Goal: Task Accomplishment & Management: Manage account settings

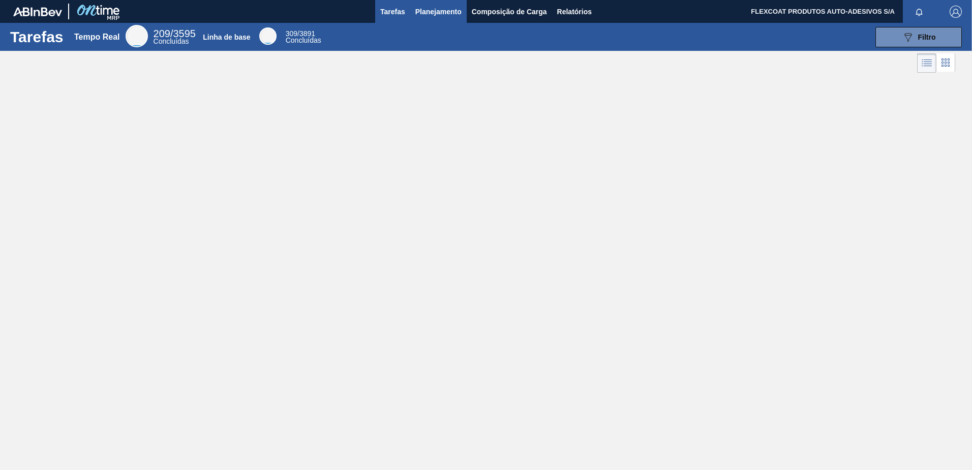
click at [432, 16] on span "Planejamento" at bounding box center [438, 12] width 46 height 12
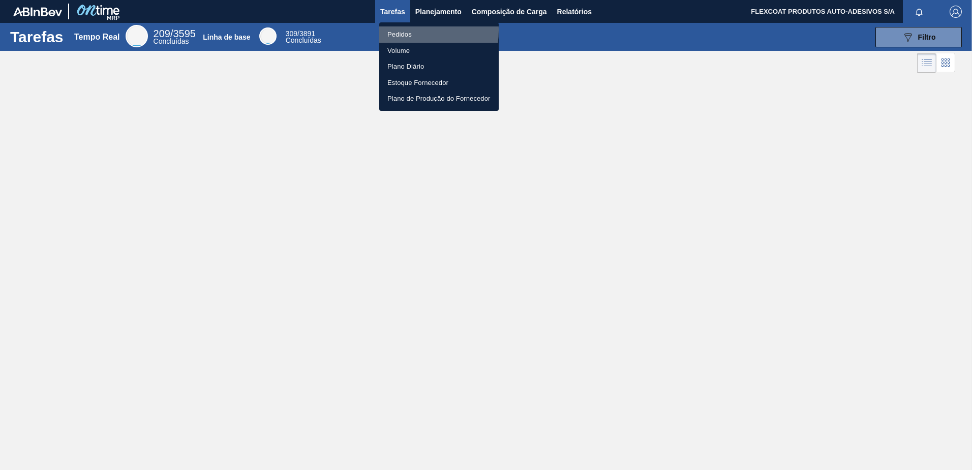
click at [401, 30] on li "Pedidos" at bounding box center [438, 34] width 119 height 16
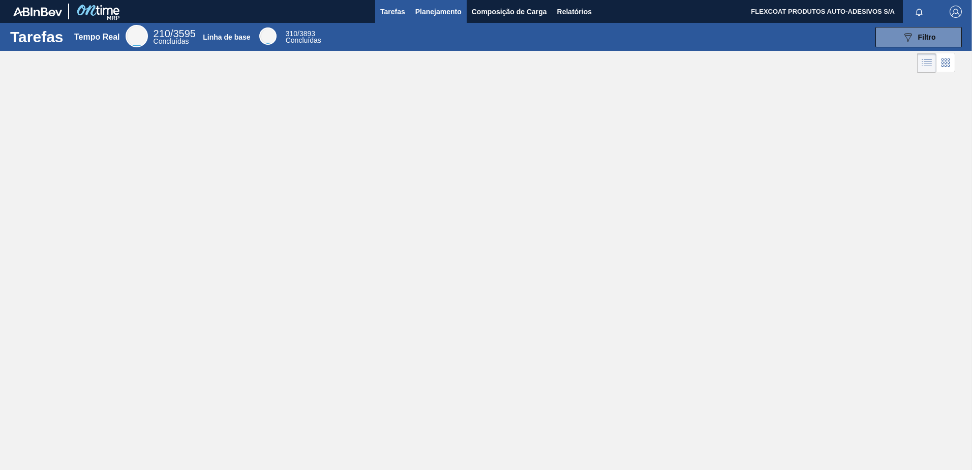
click at [420, 14] on span "Planejamento" at bounding box center [438, 12] width 46 height 12
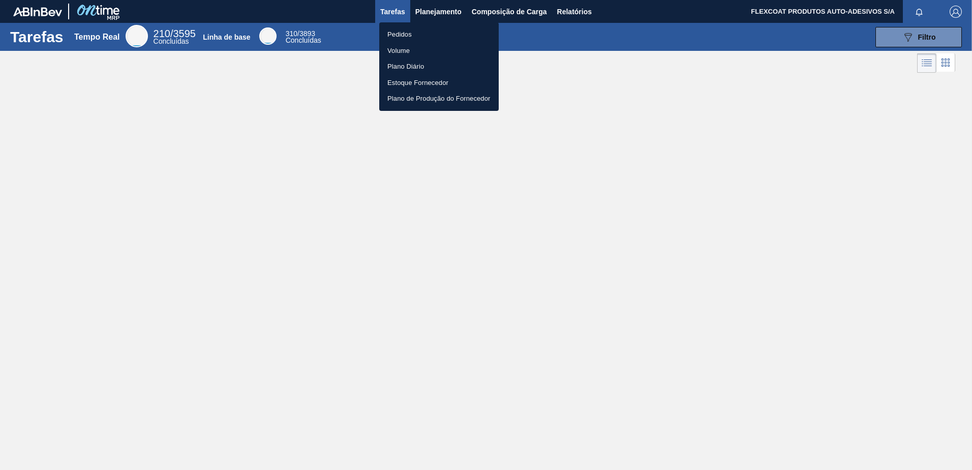
click at [398, 34] on li "Pedidos" at bounding box center [438, 34] width 119 height 16
